Goal: Use online tool/utility: Utilize a website feature to perform a specific function

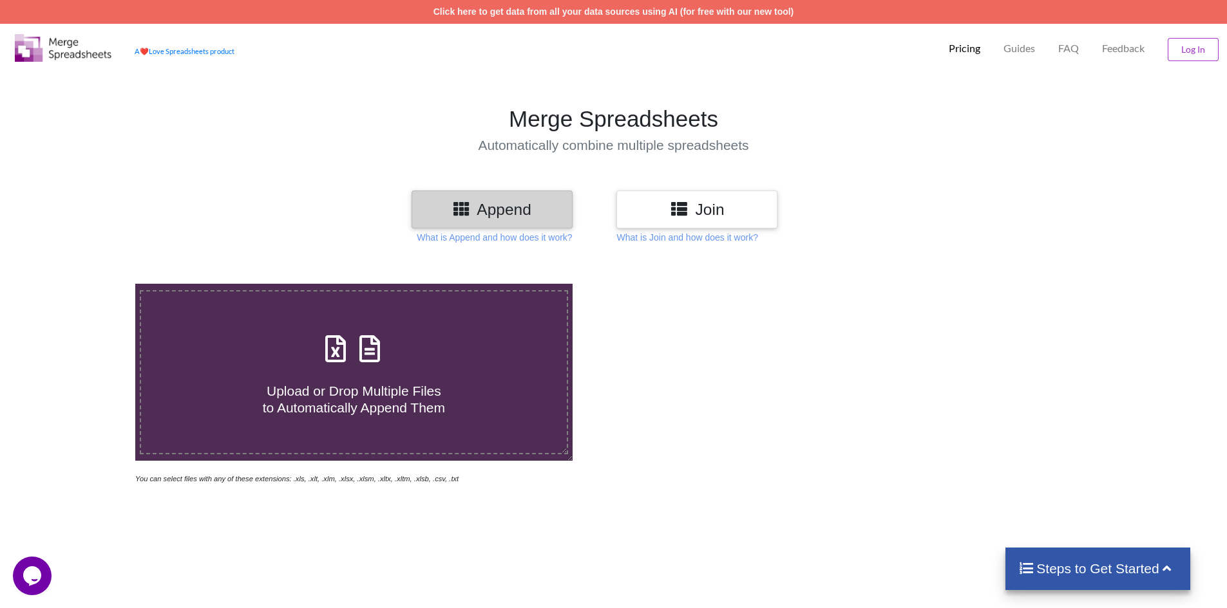
click at [687, 218] on h3 "Join" at bounding box center [697, 209] width 142 height 19
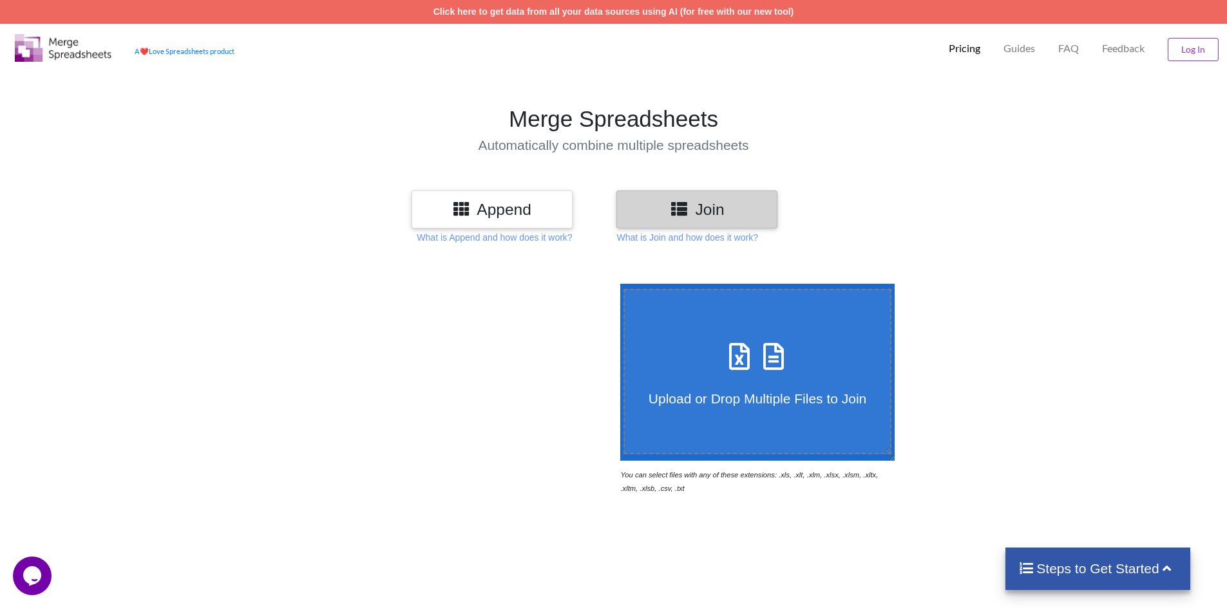
click at [747, 366] on span at bounding box center [757, 358] width 68 height 30
click at [617, 284] on input "Upload or Drop Multiple Files to Join" at bounding box center [617, 284] width 0 height 0
click at [472, 207] on h3 "Append" at bounding box center [492, 209] width 142 height 19
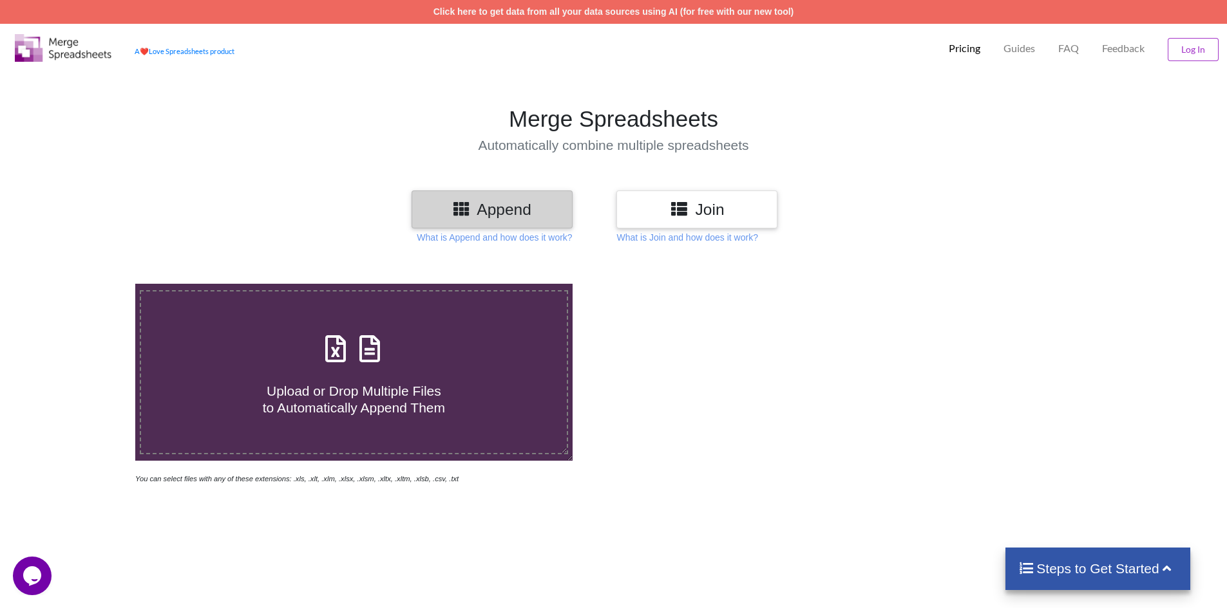
click at [713, 209] on h3 "Join" at bounding box center [697, 209] width 142 height 19
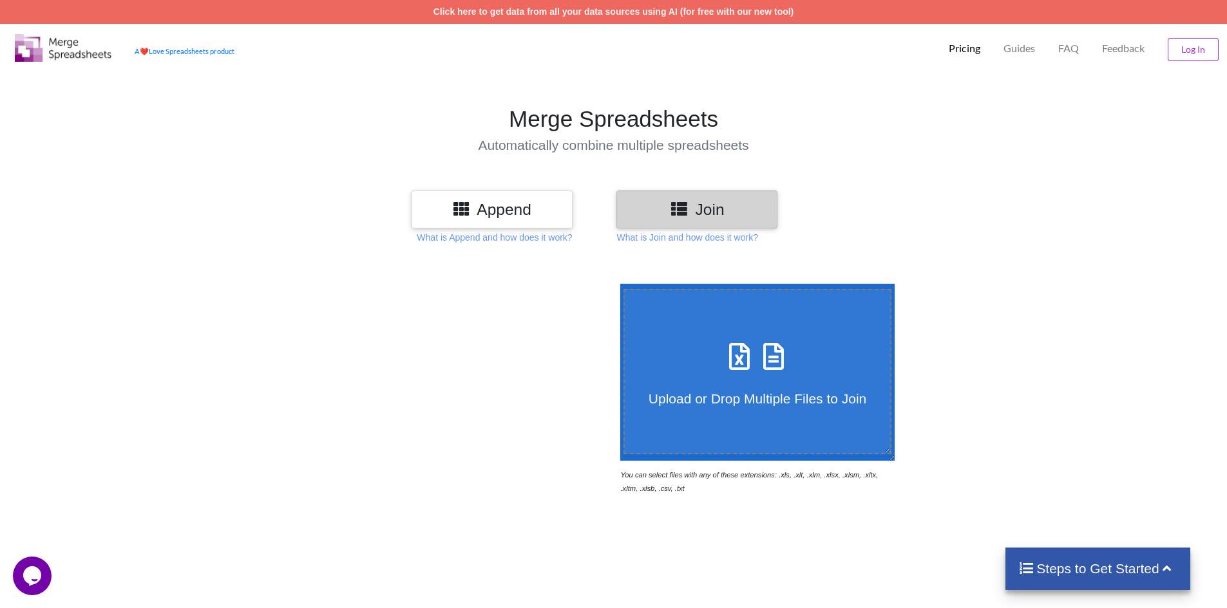
click at [737, 354] on icon at bounding box center [739, 350] width 32 height 27
click at [617, 284] on input "Upload or Drop Multiple Files to Join" at bounding box center [617, 284] width 0 height 0
type input "C:\fakepath\Daily Report - [DATE]- SWCRR.xlsx"
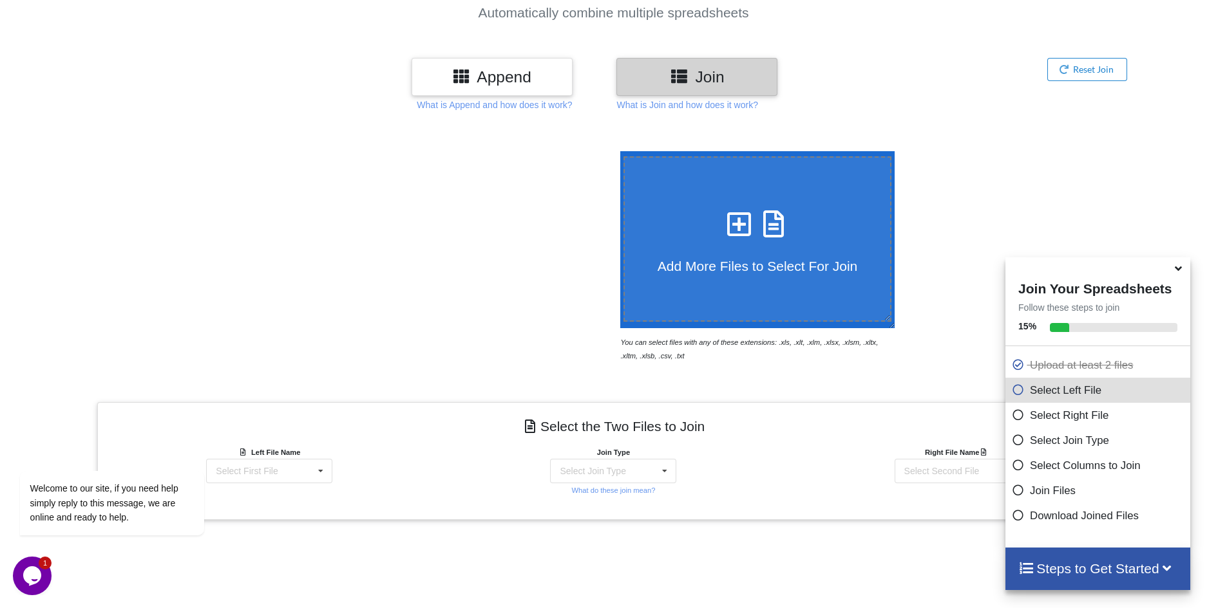
scroll to position [259, 0]
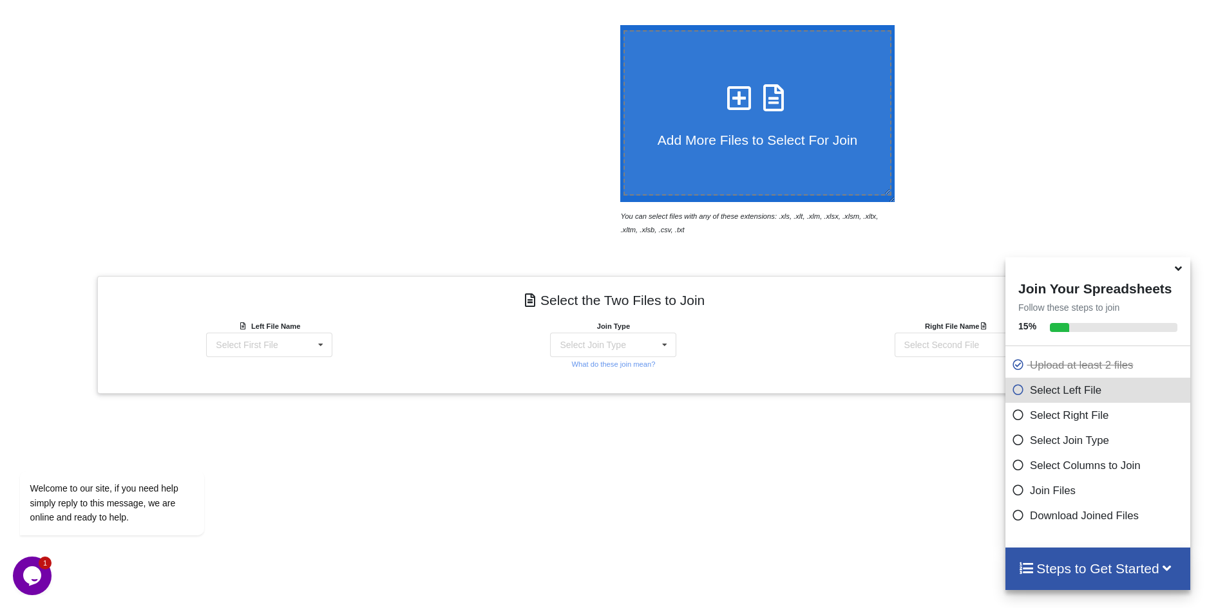
click at [1012, 516] on icon at bounding box center [1018, 513] width 13 height 11
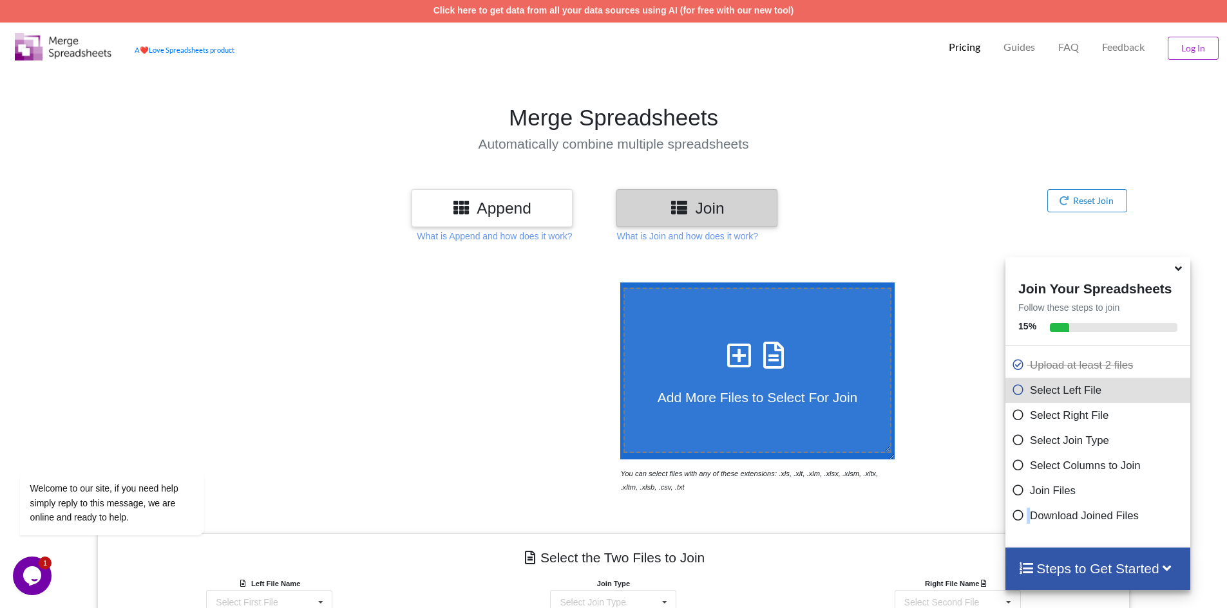
scroll to position [0, 0]
